Goal: Information Seeking & Learning: Learn about a topic

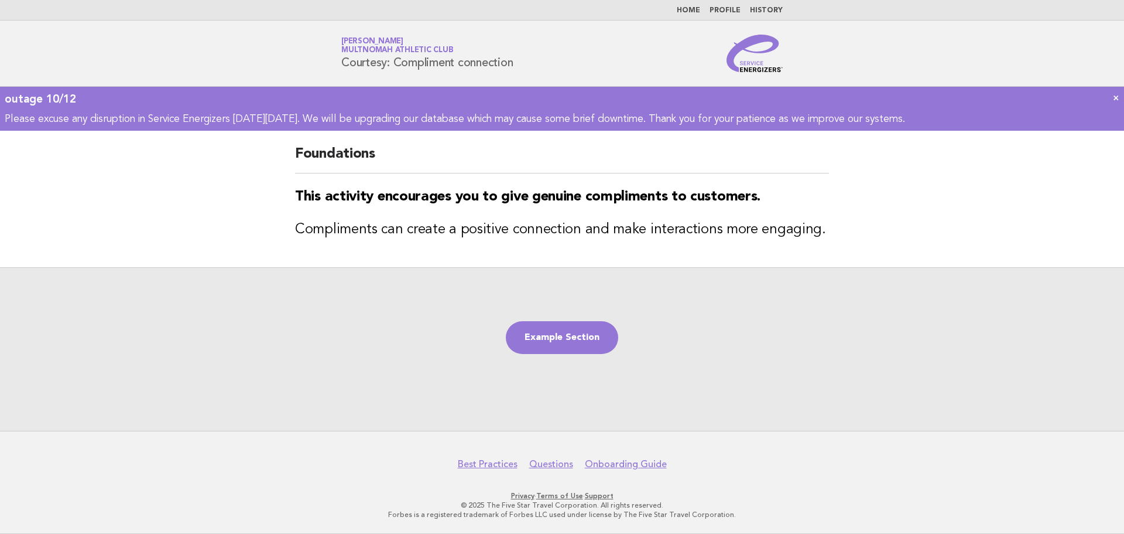
drag, startPoint x: 566, startPoint y: 344, endPoint x: 437, endPoint y: 382, distance: 134.4
click at [566, 344] on link "Example Section" at bounding box center [562, 337] width 112 height 33
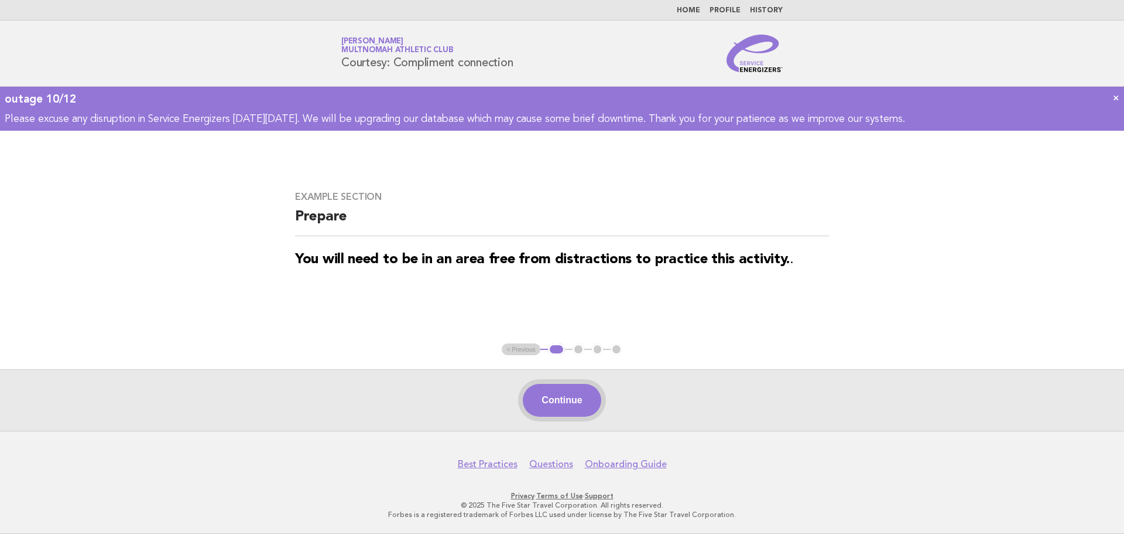
click at [572, 393] on button "Continue" at bounding box center [562, 400] width 78 height 33
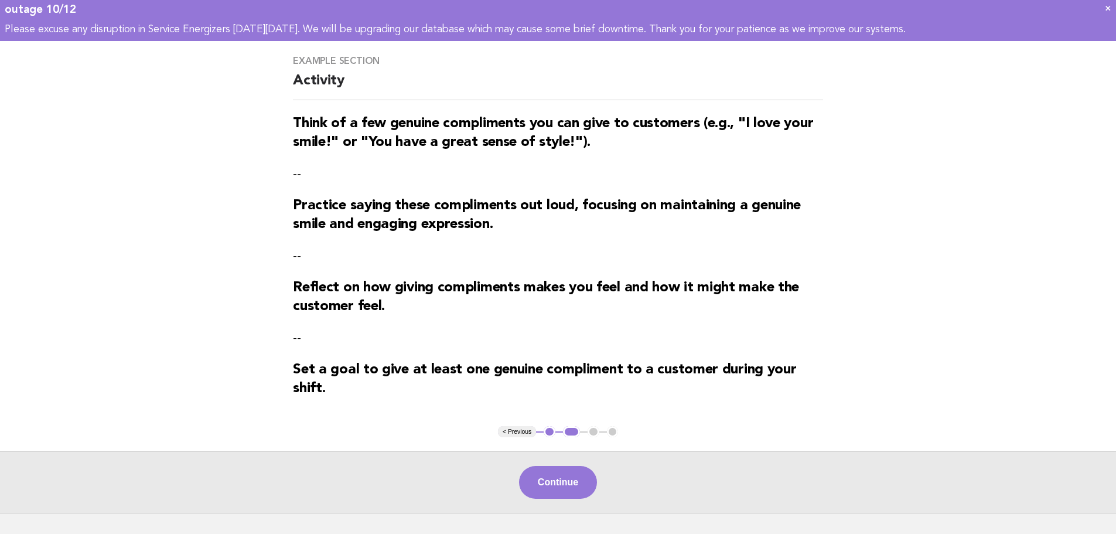
scroll to position [176, 0]
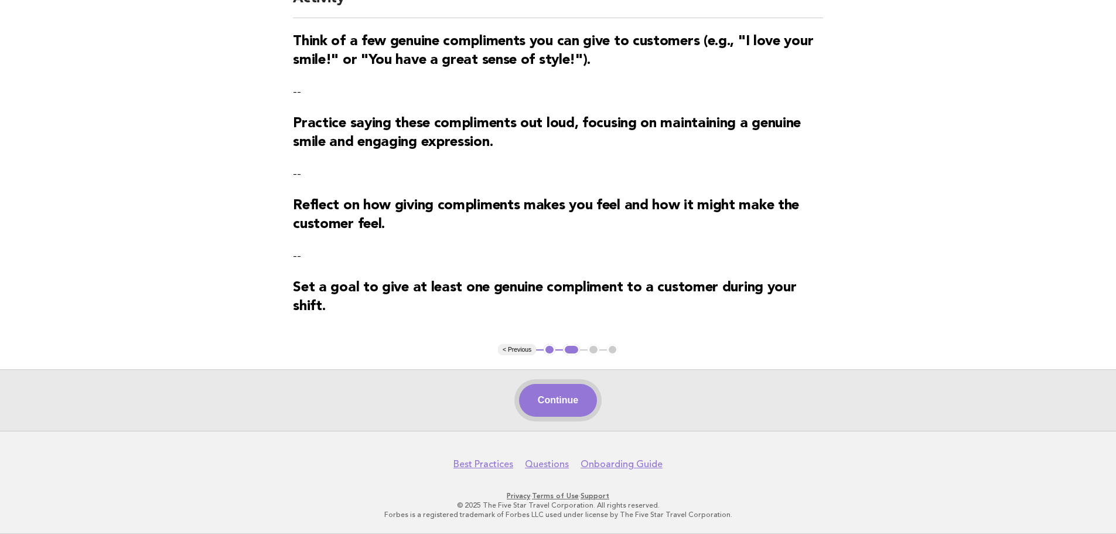
click at [542, 406] on button "Continue" at bounding box center [558, 400] width 78 height 33
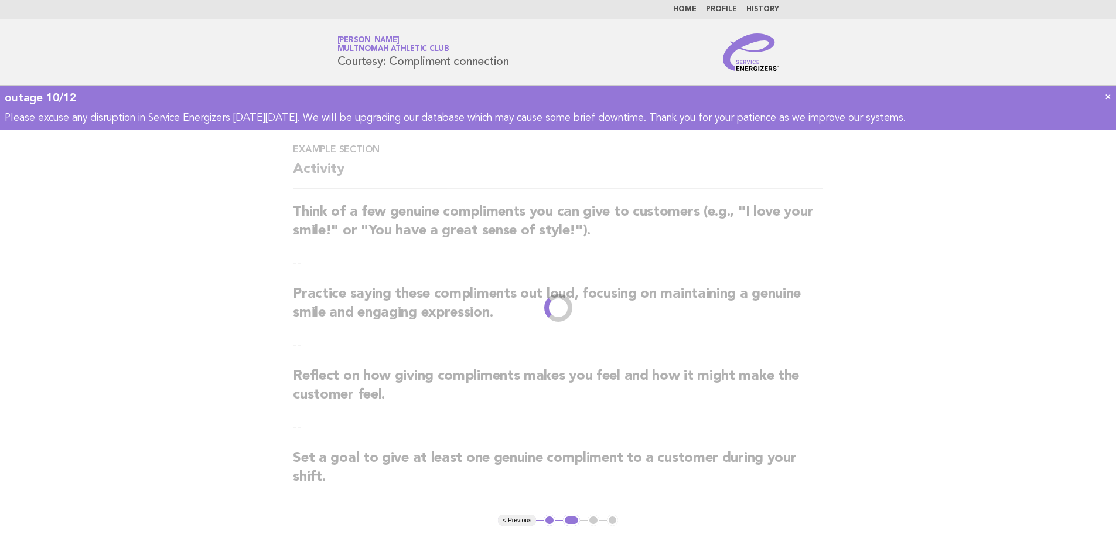
scroll to position [0, 0]
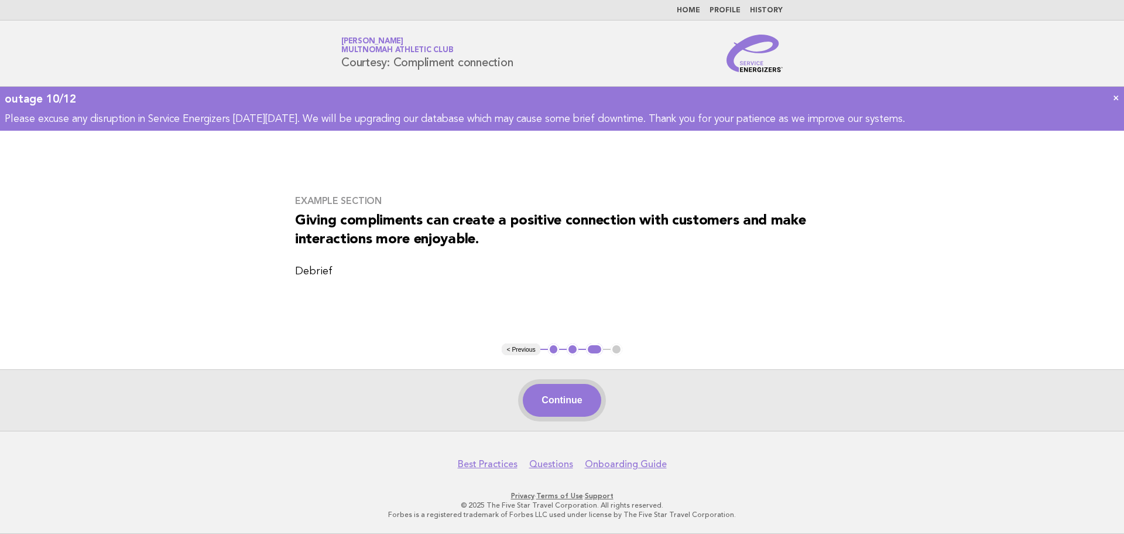
click at [542, 405] on button "Continue" at bounding box center [562, 400] width 78 height 33
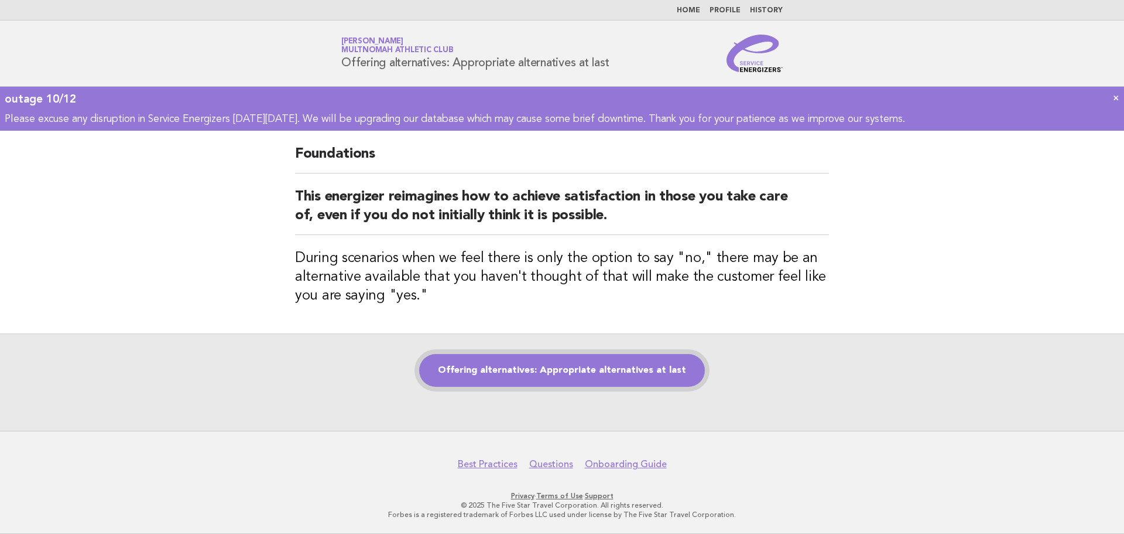
click at [478, 375] on link "Offering alternatives: Appropriate alternatives at last" at bounding box center [562, 370] width 286 height 33
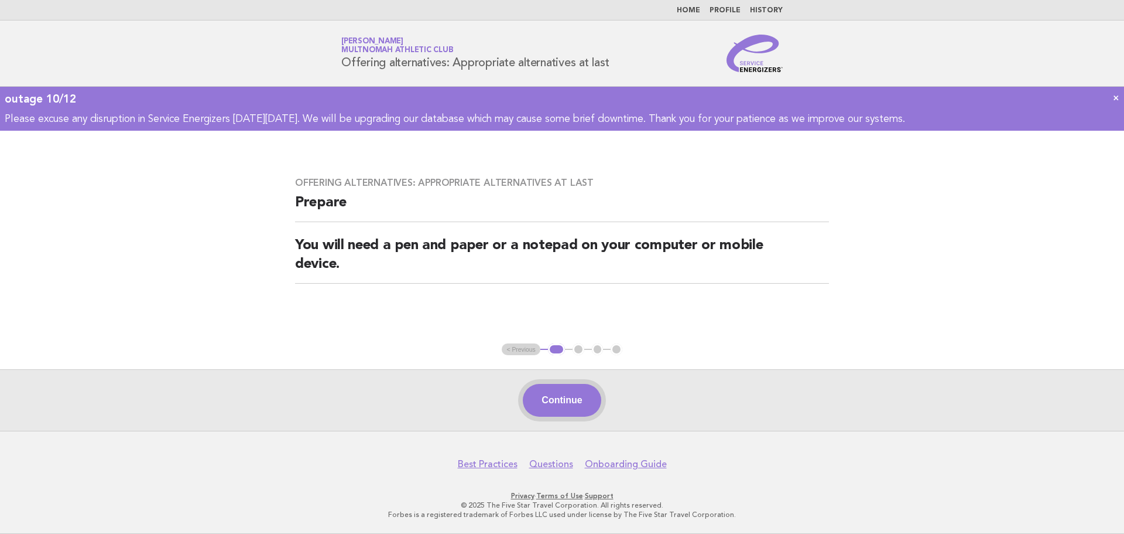
click at [557, 396] on button "Continue" at bounding box center [562, 400] width 78 height 33
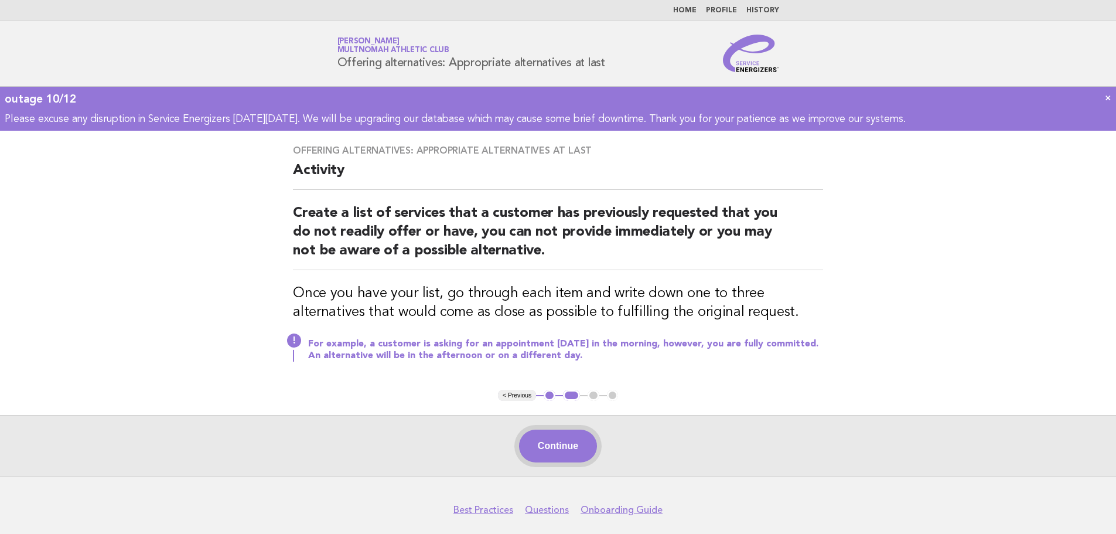
click at [548, 439] on button "Continue" at bounding box center [558, 445] width 78 height 33
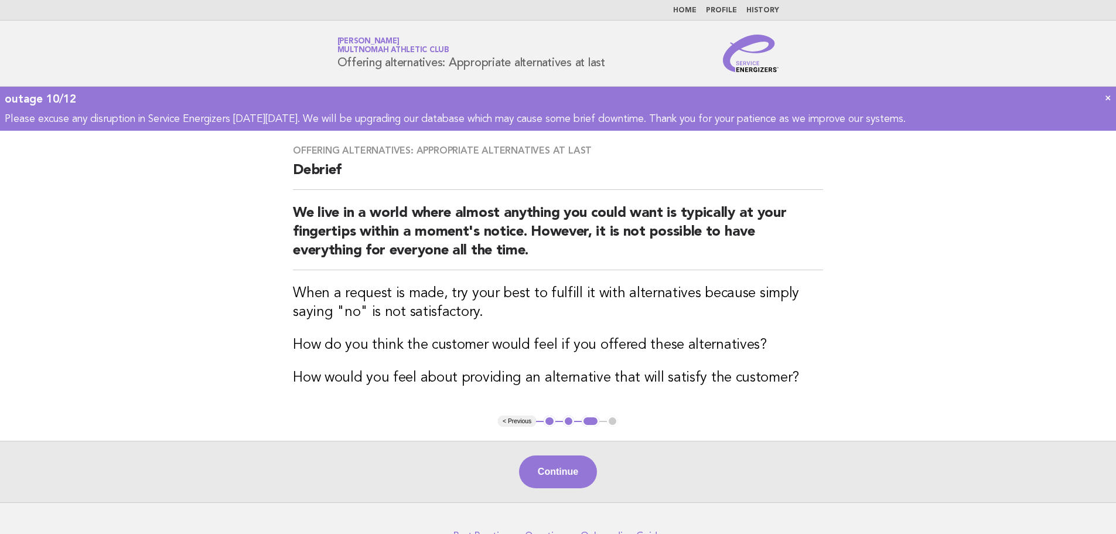
click at [555, 466] on button "Continue" at bounding box center [558, 471] width 78 height 33
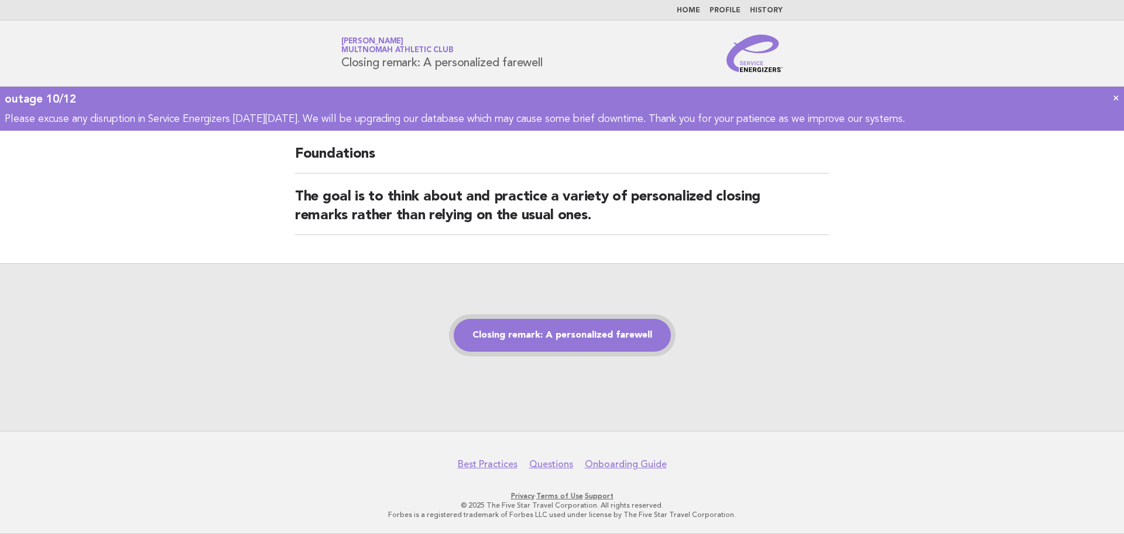
click at [573, 330] on link "Closing remark: A personalized farewell" at bounding box center [562, 335] width 217 height 33
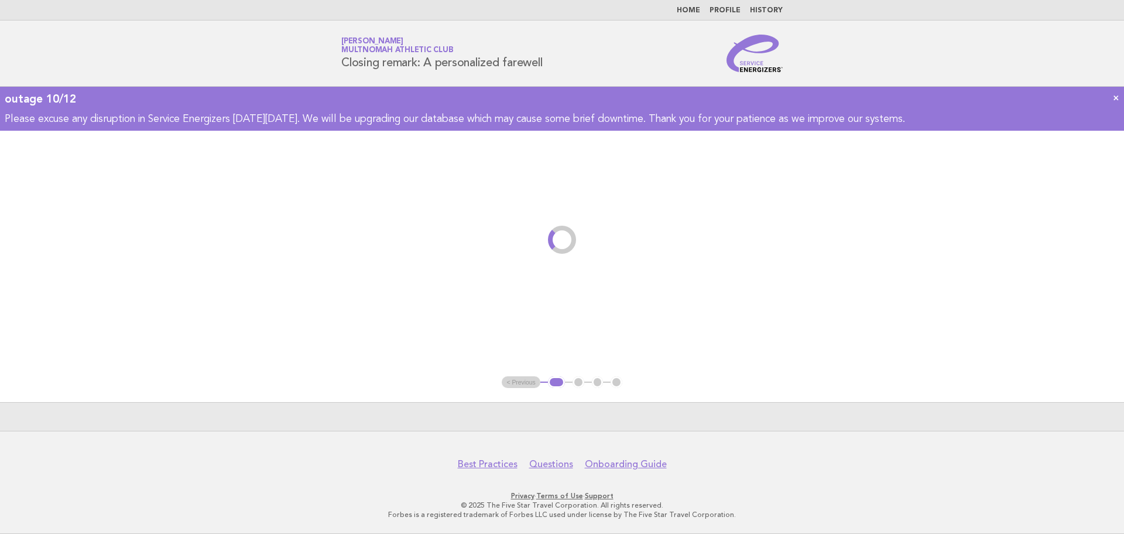
click at [622, 332] on main "< Previous 1 2 3 4" at bounding box center [562, 281] width 1124 height 300
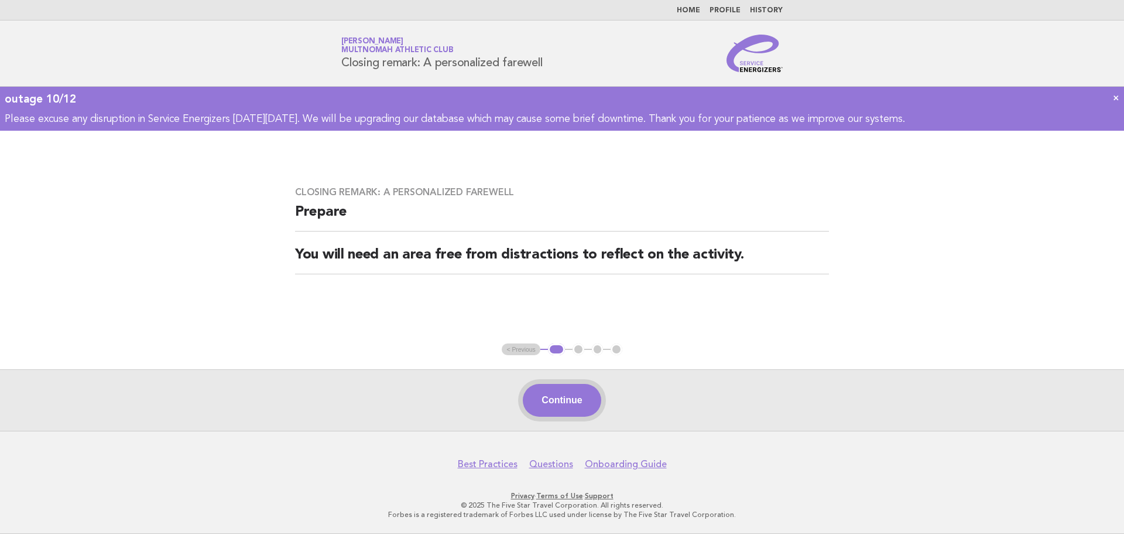
click at [555, 410] on button "Continue" at bounding box center [562, 400] width 78 height 33
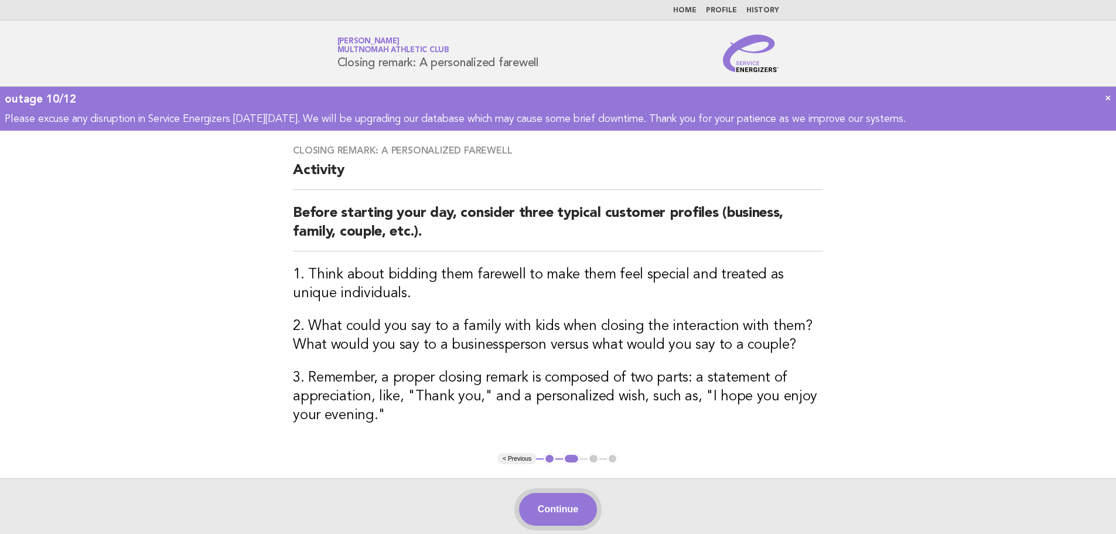
click at [572, 507] on button "Continue" at bounding box center [558, 509] width 78 height 33
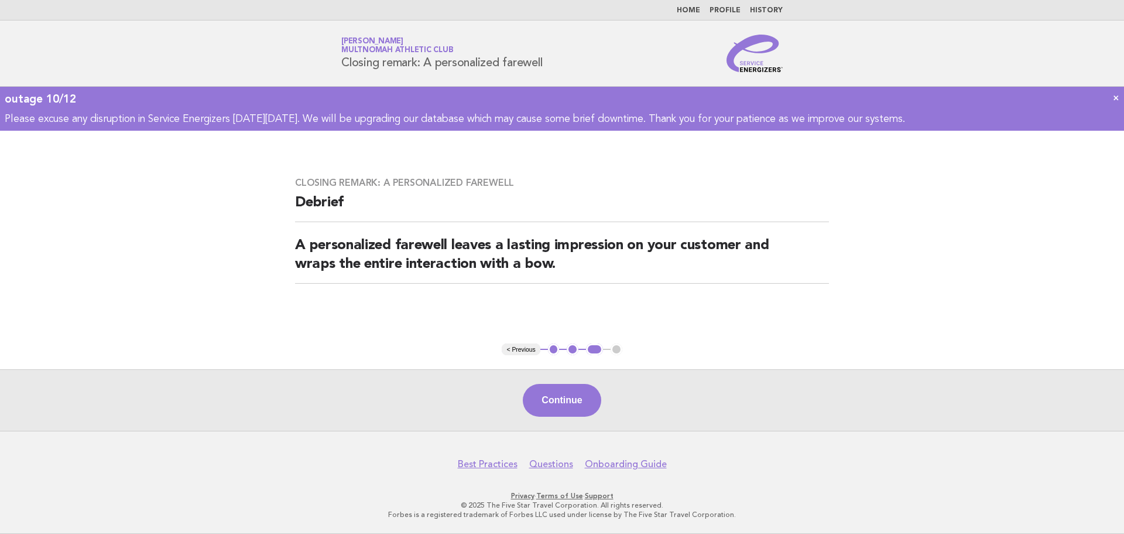
click at [536, 399] on button "Continue" at bounding box center [562, 400] width 78 height 33
